Goal: Information Seeking & Learning: Compare options

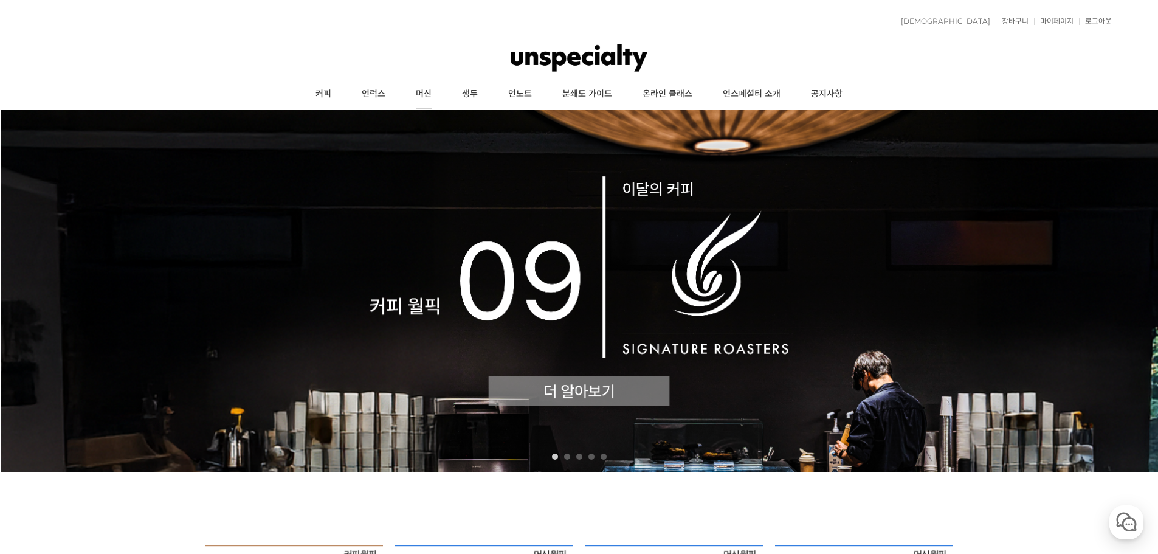
click at [419, 87] on link "머신" at bounding box center [424, 94] width 46 height 30
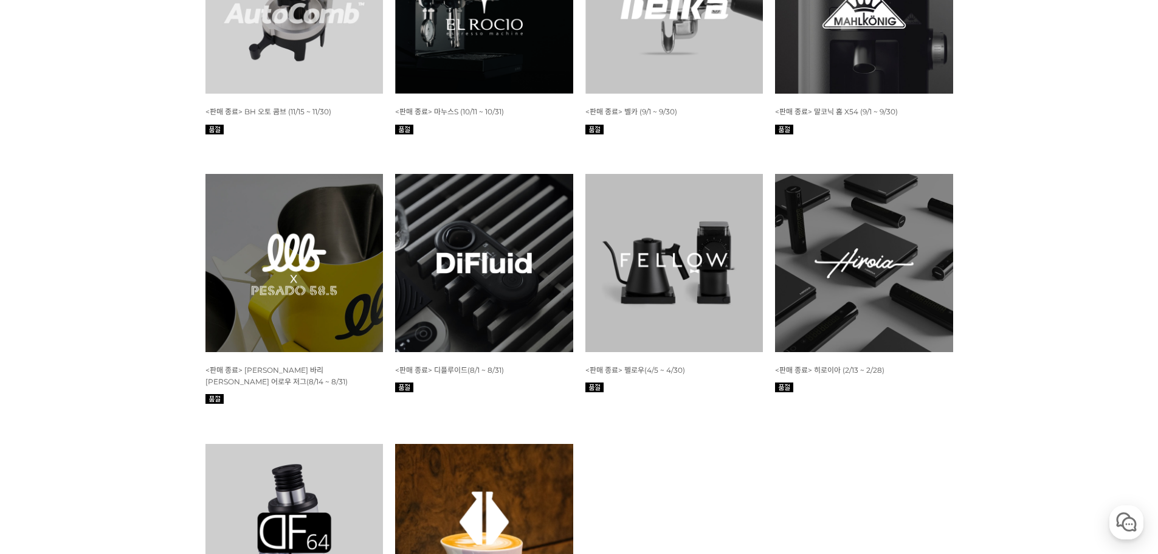
scroll to position [4925, 0]
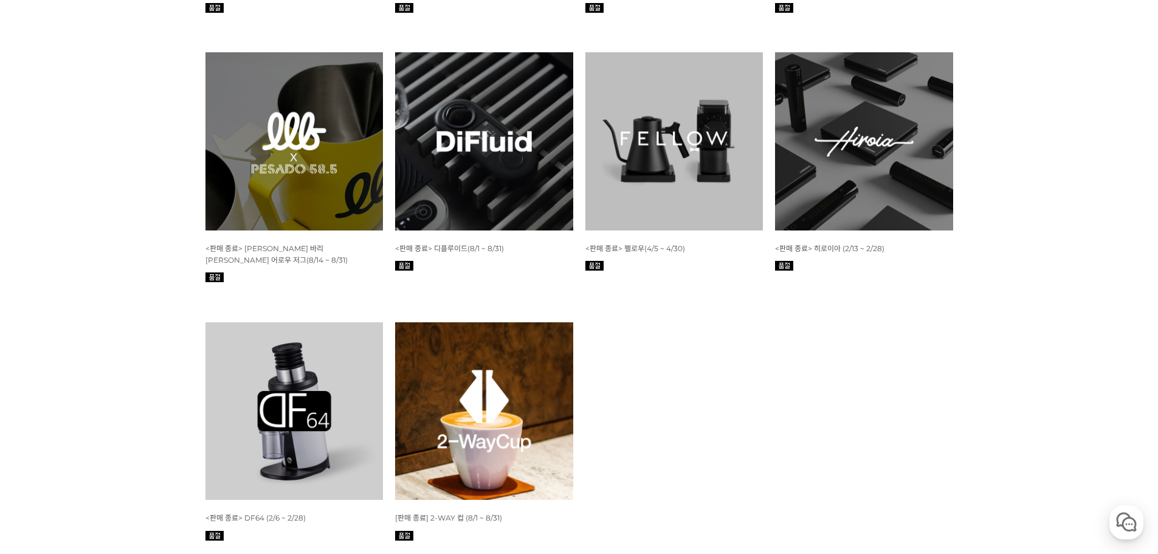
click at [319, 363] on img at bounding box center [295, 411] width 178 height 178
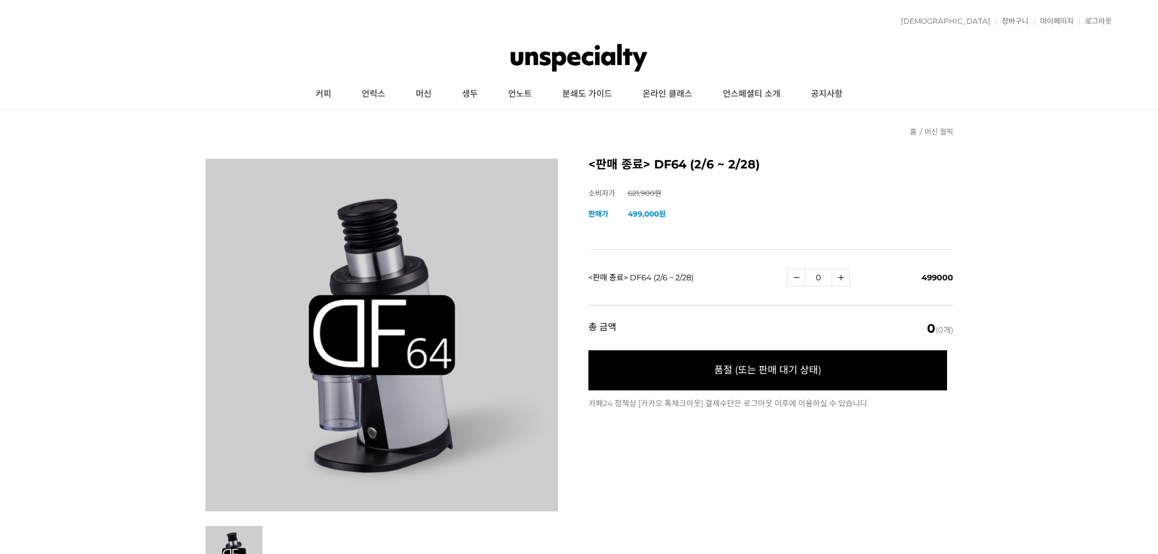
type input "0"
click at [606, 64] on img at bounding box center [579, 58] width 137 height 36
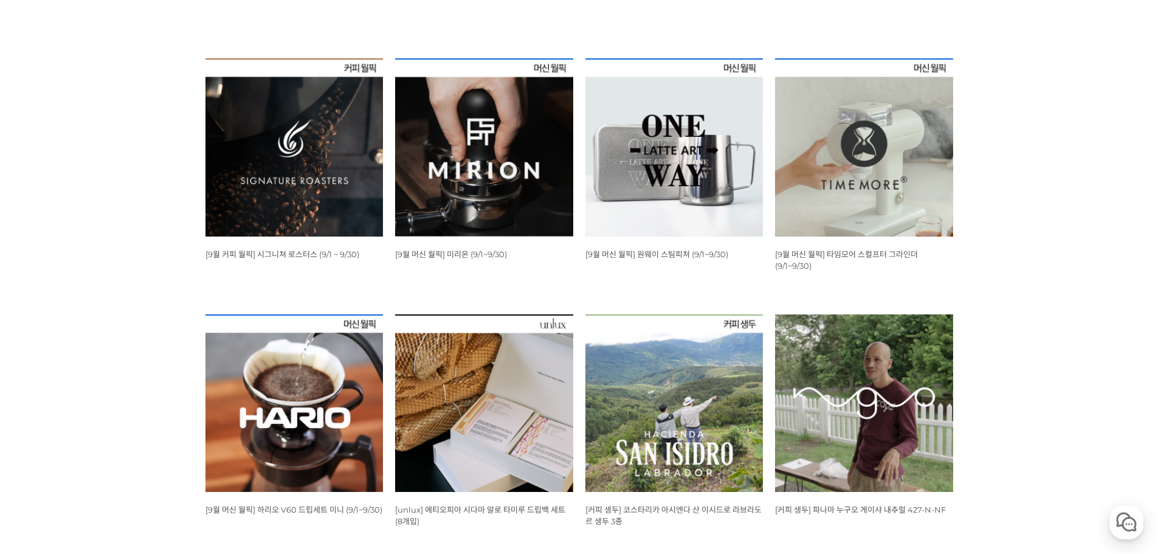
scroll to position [304, 0]
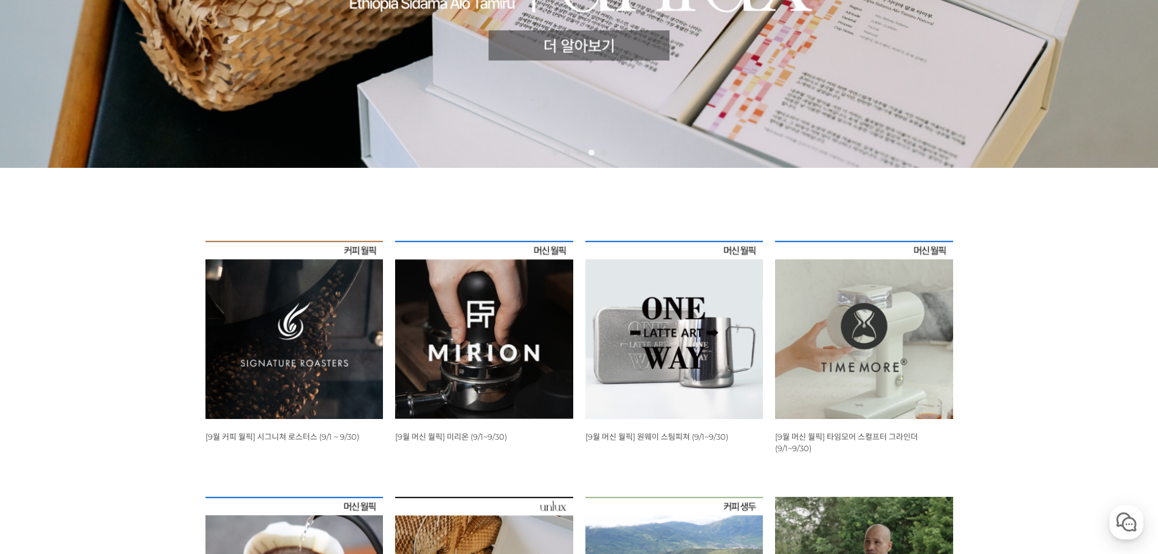
click at [517, 273] on img at bounding box center [484, 330] width 178 height 178
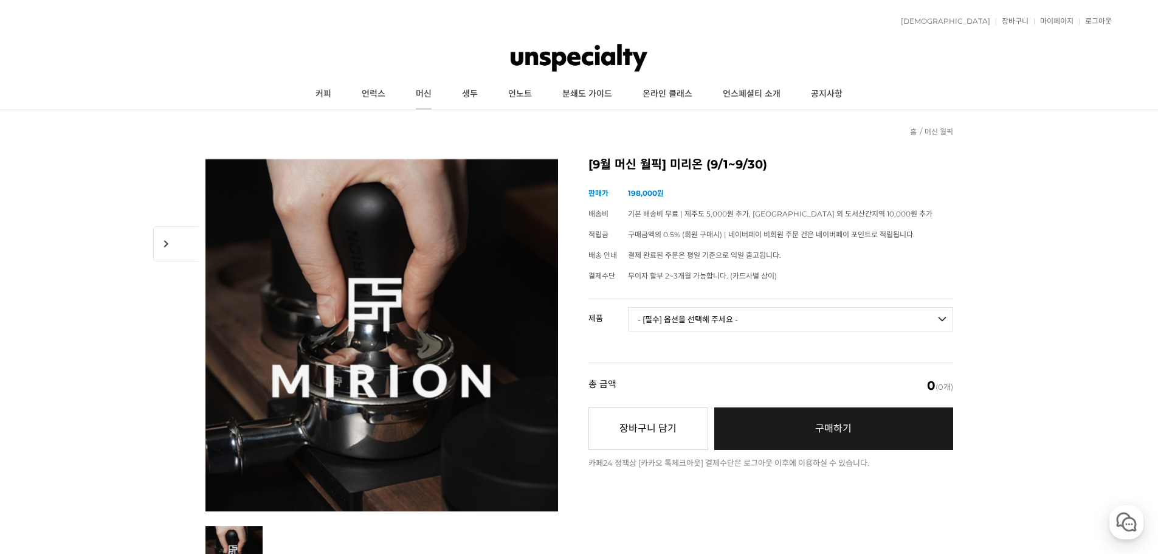
click at [425, 95] on link "머신" at bounding box center [424, 94] width 46 height 30
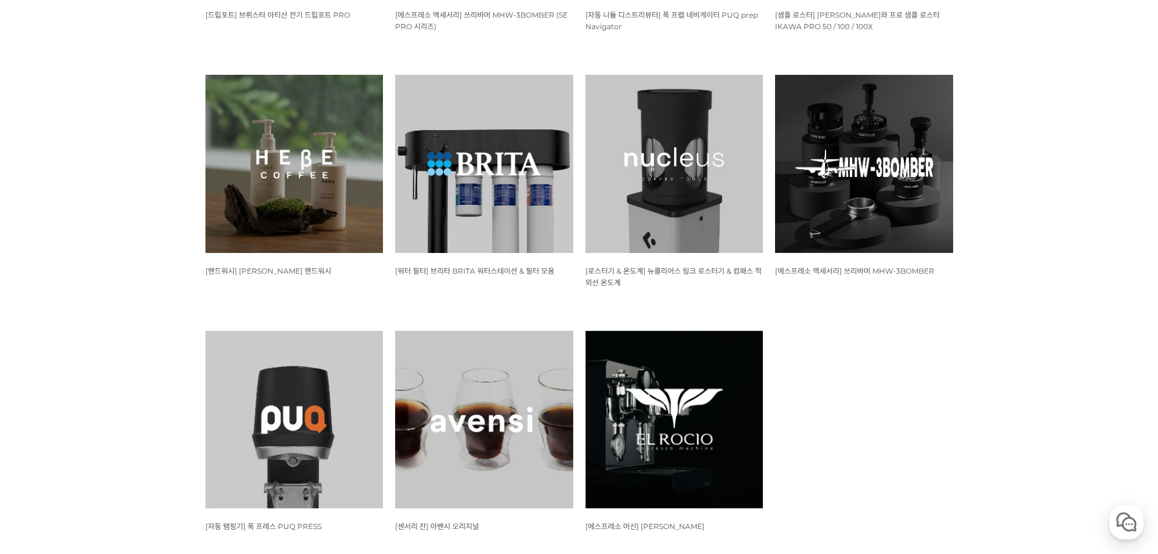
scroll to position [1398, 0]
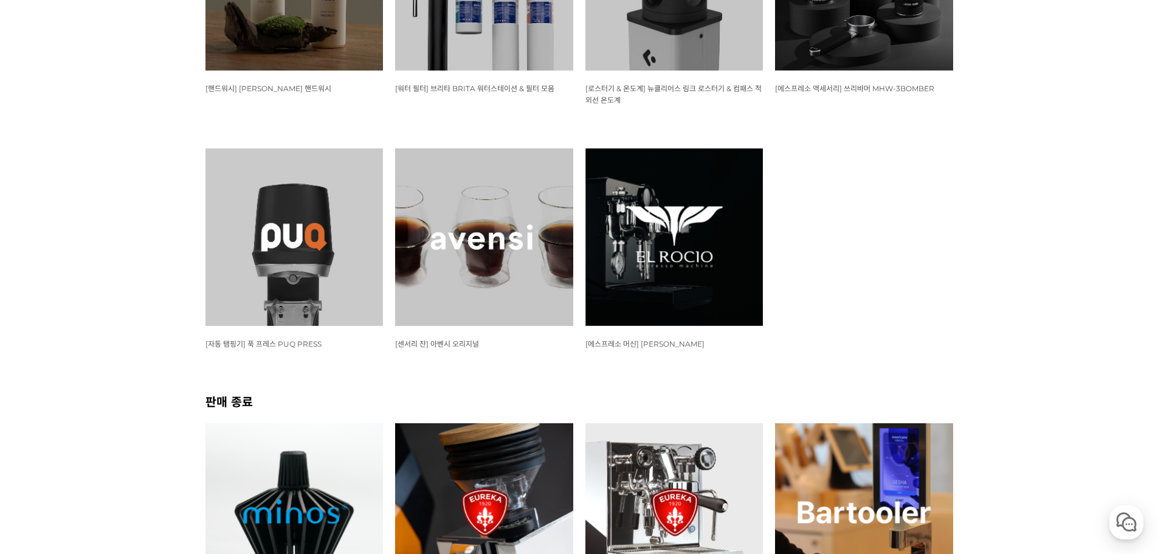
click at [669, 211] on img at bounding box center [675, 237] width 178 height 178
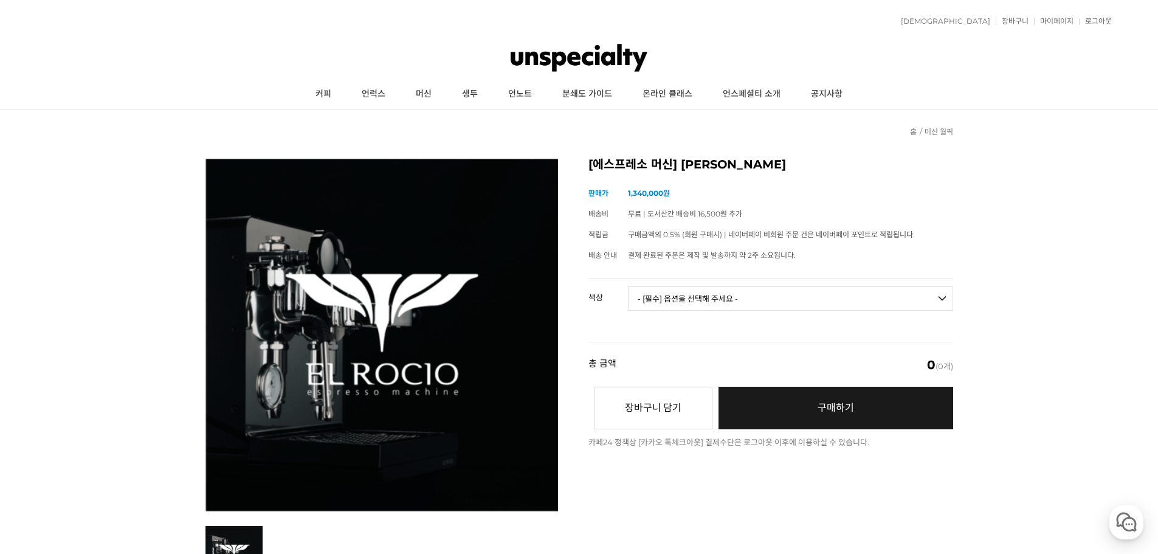
scroll to position [122, 0]
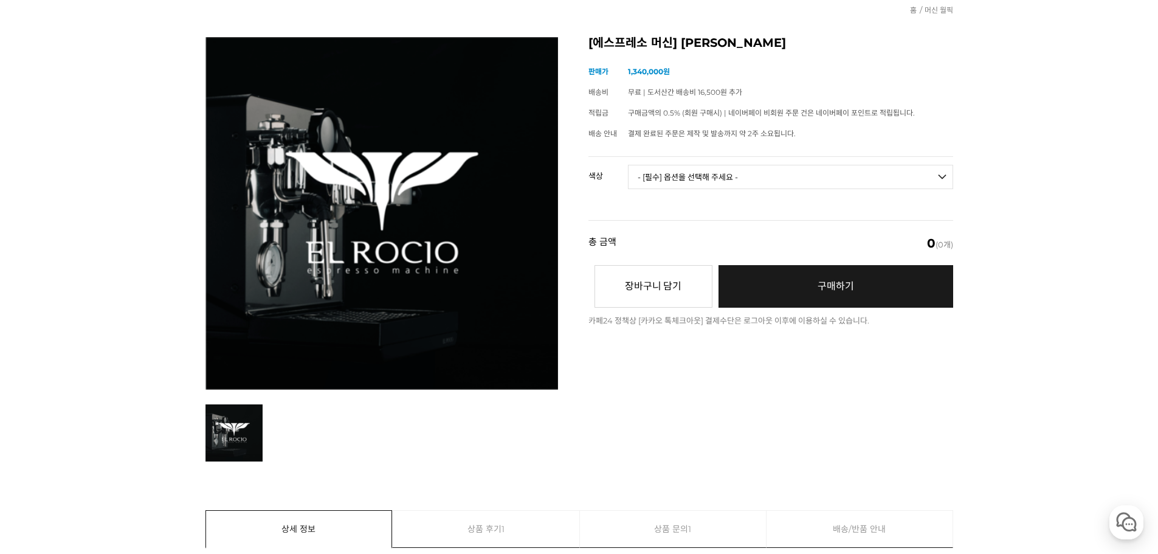
click at [760, 173] on select "- [필수] 옵션을 선택해 주세요 - ------------------- 블랙 화이트" at bounding box center [790, 177] width 325 height 24
click at [759, 173] on select "- [필수] 옵션을 선택해 주세요 - ------------------- 블랙 화이트" at bounding box center [790, 177] width 325 height 24
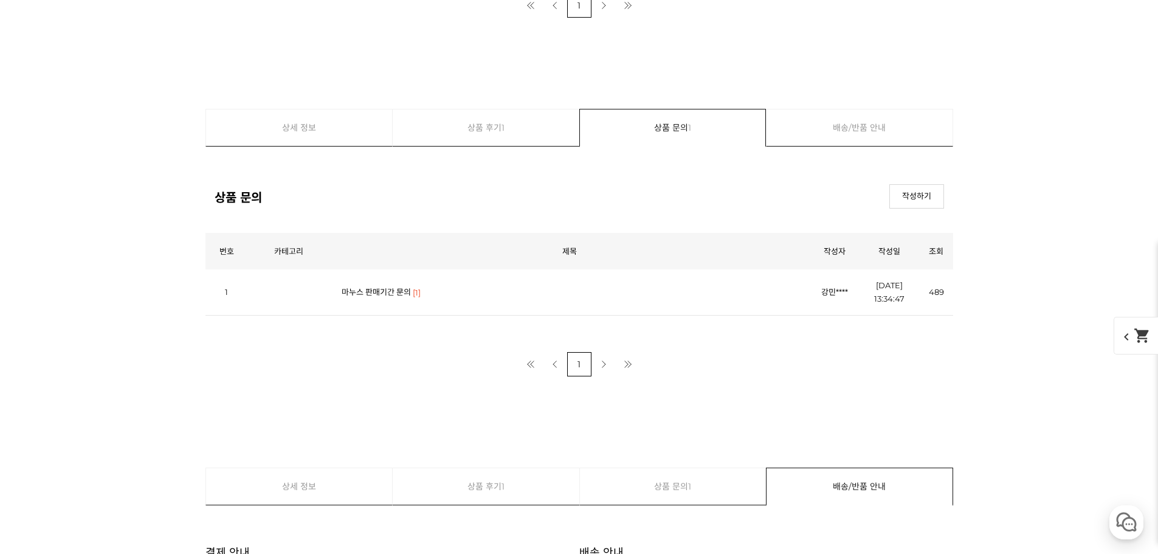
scroll to position [17329, 0]
